Goal: Information Seeking & Learning: Learn about a topic

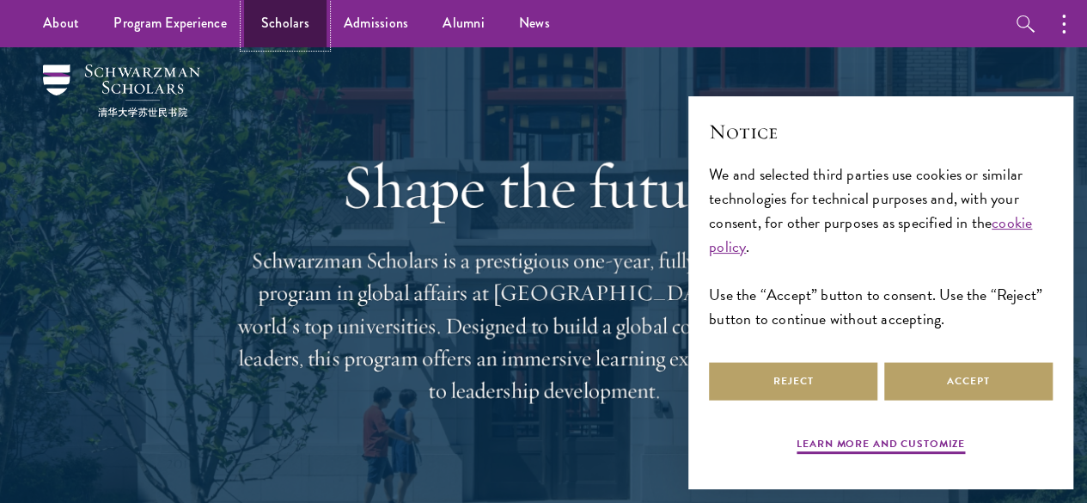
click at [290, 32] on link "Scholars" at bounding box center [285, 23] width 82 height 47
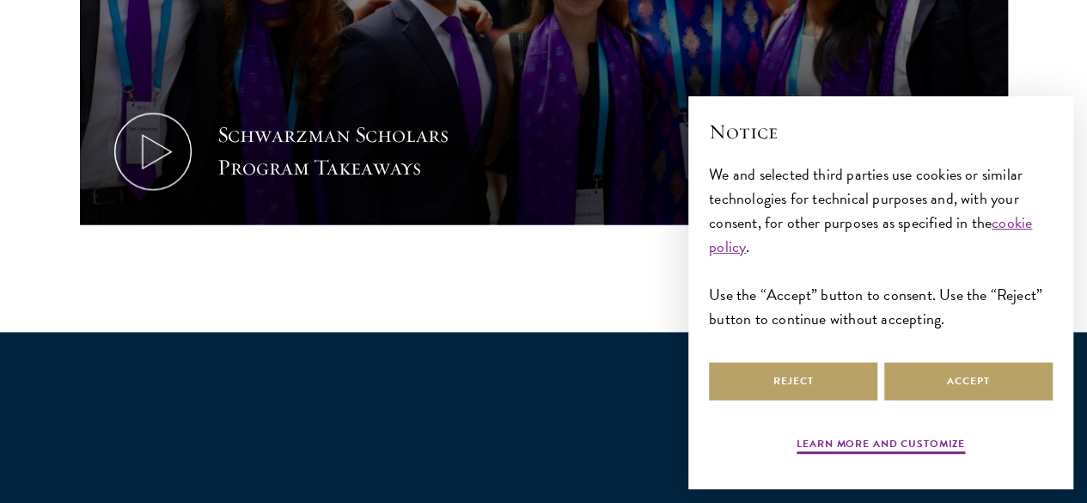
scroll to position [1085, 0]
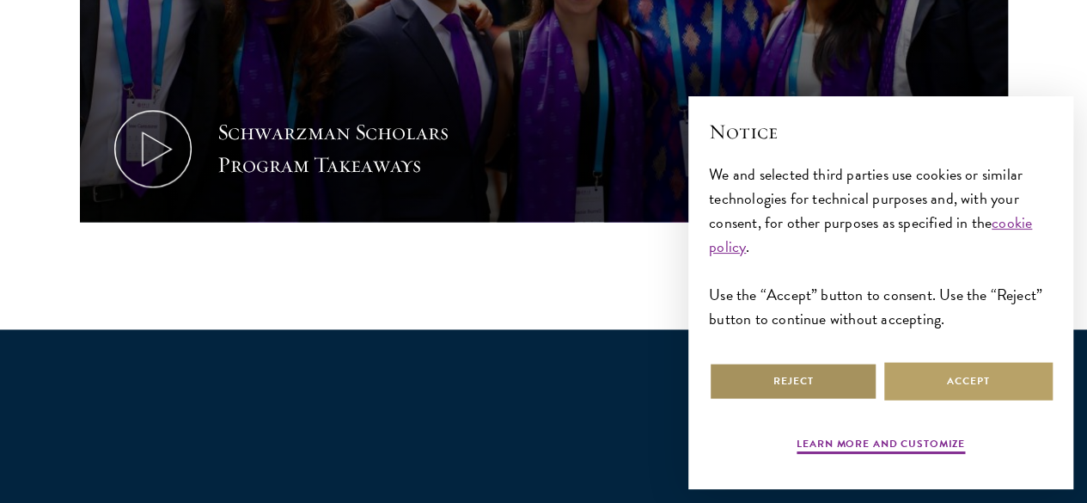
click at [796, 362] on button "Reject" at bounding box center [793, 381] width 168 height 39
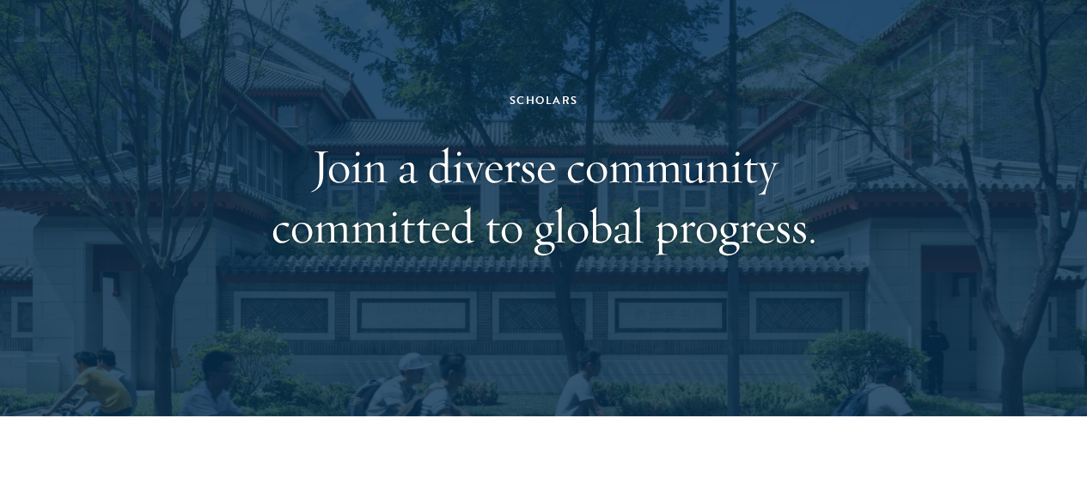
scroll to position [0, 0]
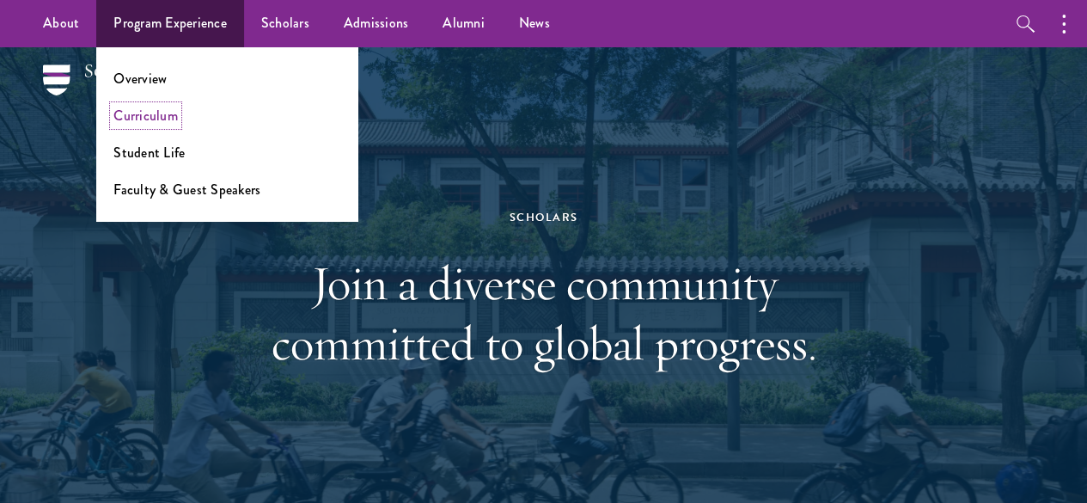
click at [156, 113] on link "Curriculum" at bounding box center [145, 116] width 64 height 20
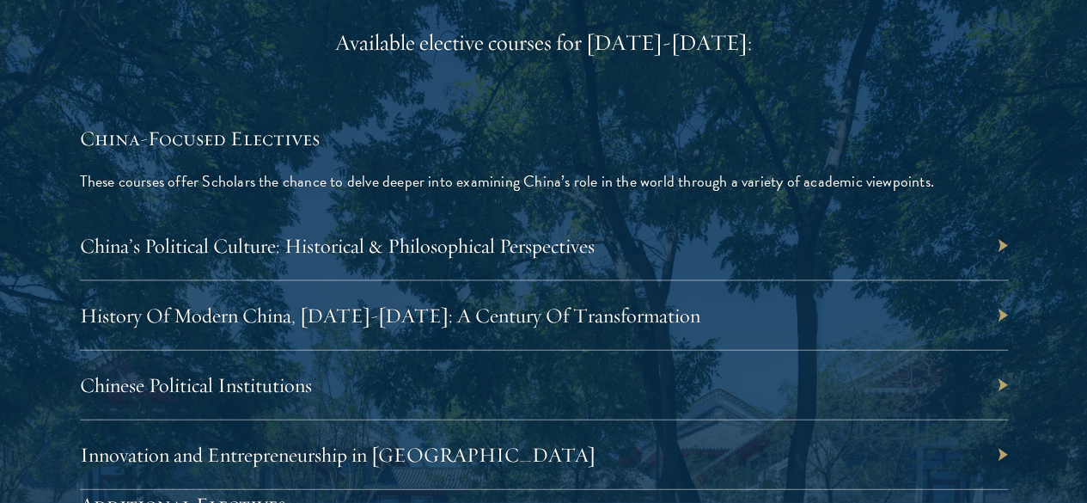
scroll to position [4983, 0]
